Goal: Check status: Check status

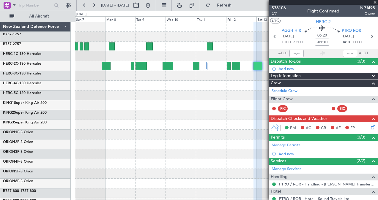
click at [376, 3] on span at bounding box center [375, 2] width 6 height 5
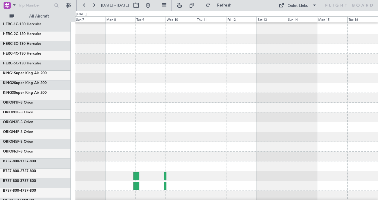
scroll to position [56, 0]
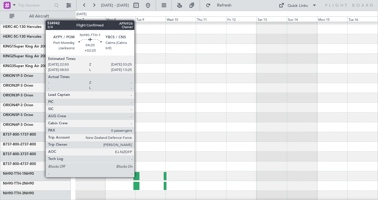
click at [137, 177] on div at bounding box center [136, 176] width 6 height 8
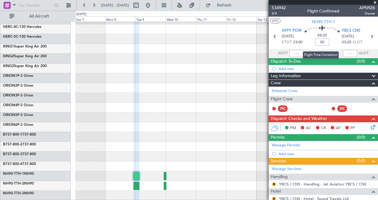
type input "+00:00"
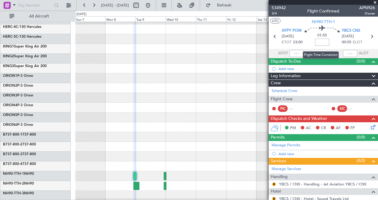
click at [320, 43] on input at bounding box center [322, 42] width 14 height 7
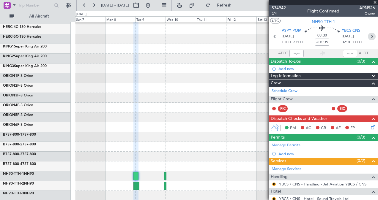
click at [369, 37] on icon at bounding box center [372, 37] width 8 height 8
type input "+00:50"
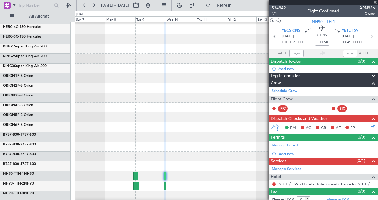
click at [221, 65] on div at bounding box center [226, 69] width 303 height 10
click at [376, 2] on span at bounding box center [375, 2] width 6 height 5
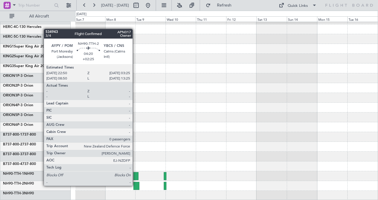
click at [136, 185] on div at bounding box center [136, 186] width 6 height 8
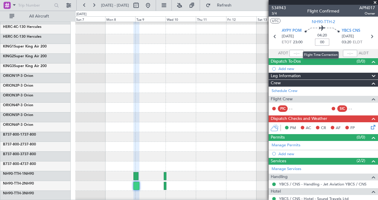
type input "+00:00"
click at [369, 35] on icon at bounding box center [372, 37] width 8 height 8
type input "+00:50"
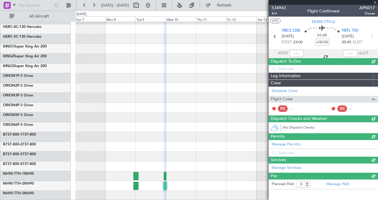
click at [205, 81] on div at bounding box center [226, 78] width 303 height 10
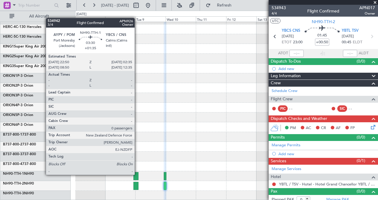
click at [138, 174] on div at bounding box center [135, 176] width 5 height 8
